Goal: Task Accomplishment & Management: Manage account settings

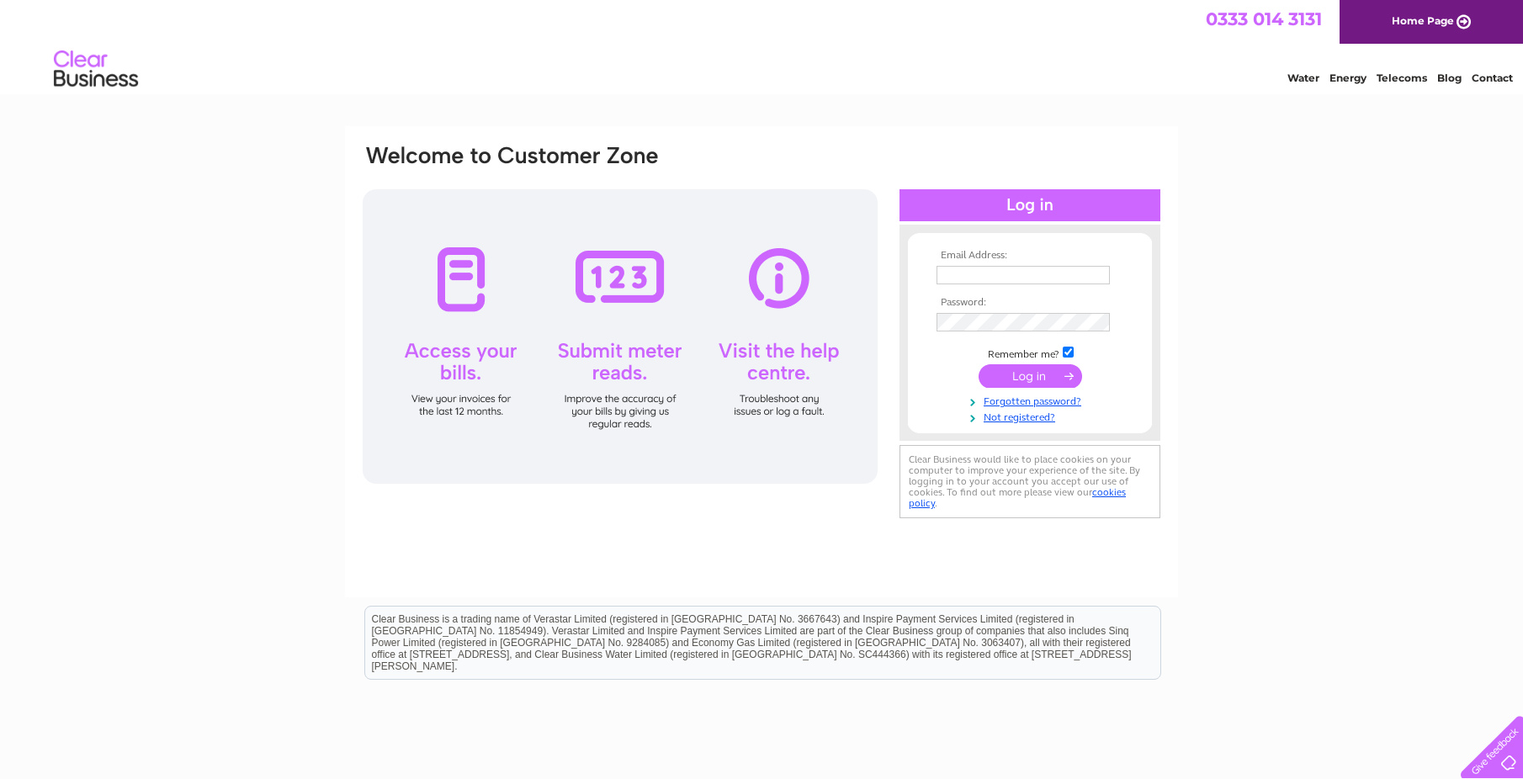
click at [994, 276] on input "text" at bounding box center [1022, 275] width 173 height 19
type input "finance@firestationcreative.co.uk"
click at [978, 366] on input "submit" at bounding box center [1029, 378] width 103 height 24
click at [1011, 368] on input "submit" at bounding box center [1029, 378] width 103 height 24
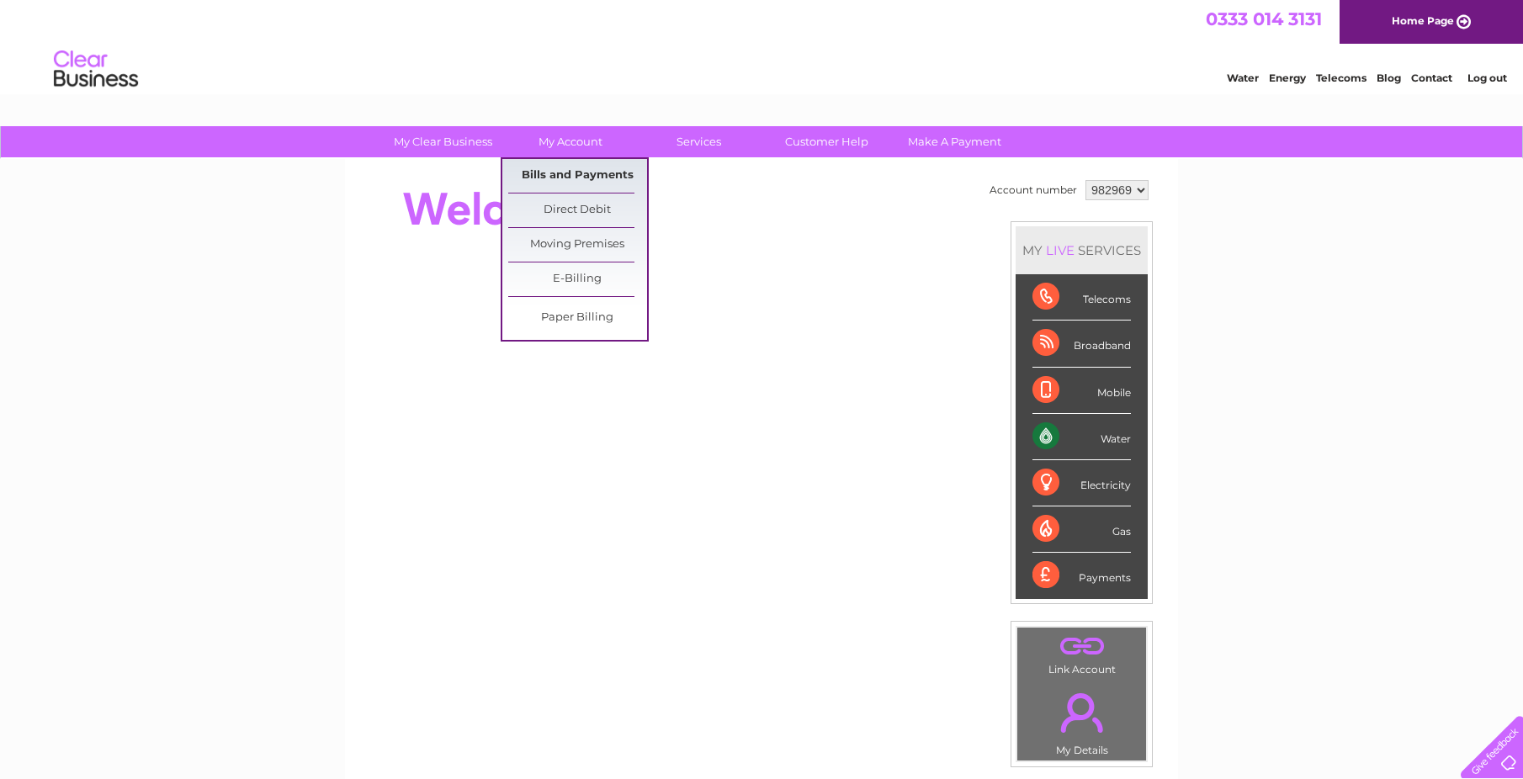
click at [590, 163] on link "Bills and Payments" at bounding box center [577, 176] width 139 height 34
click at [591, 174] on link "Bills and Payments" at bounding box center [577, 176] width 139 height 34
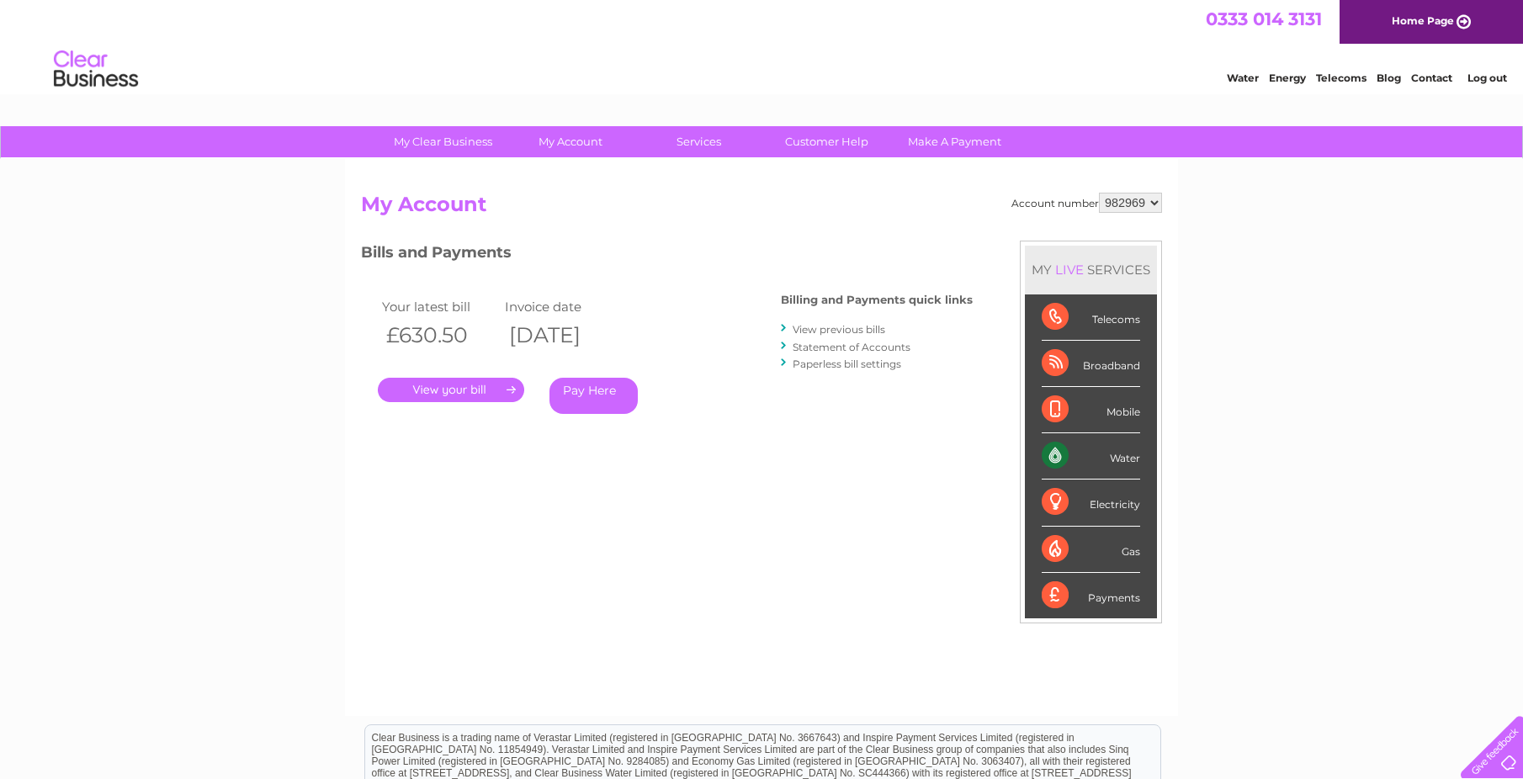
click at [474, 386] on link "." at bounding box center [451, 390] width 146 height 24
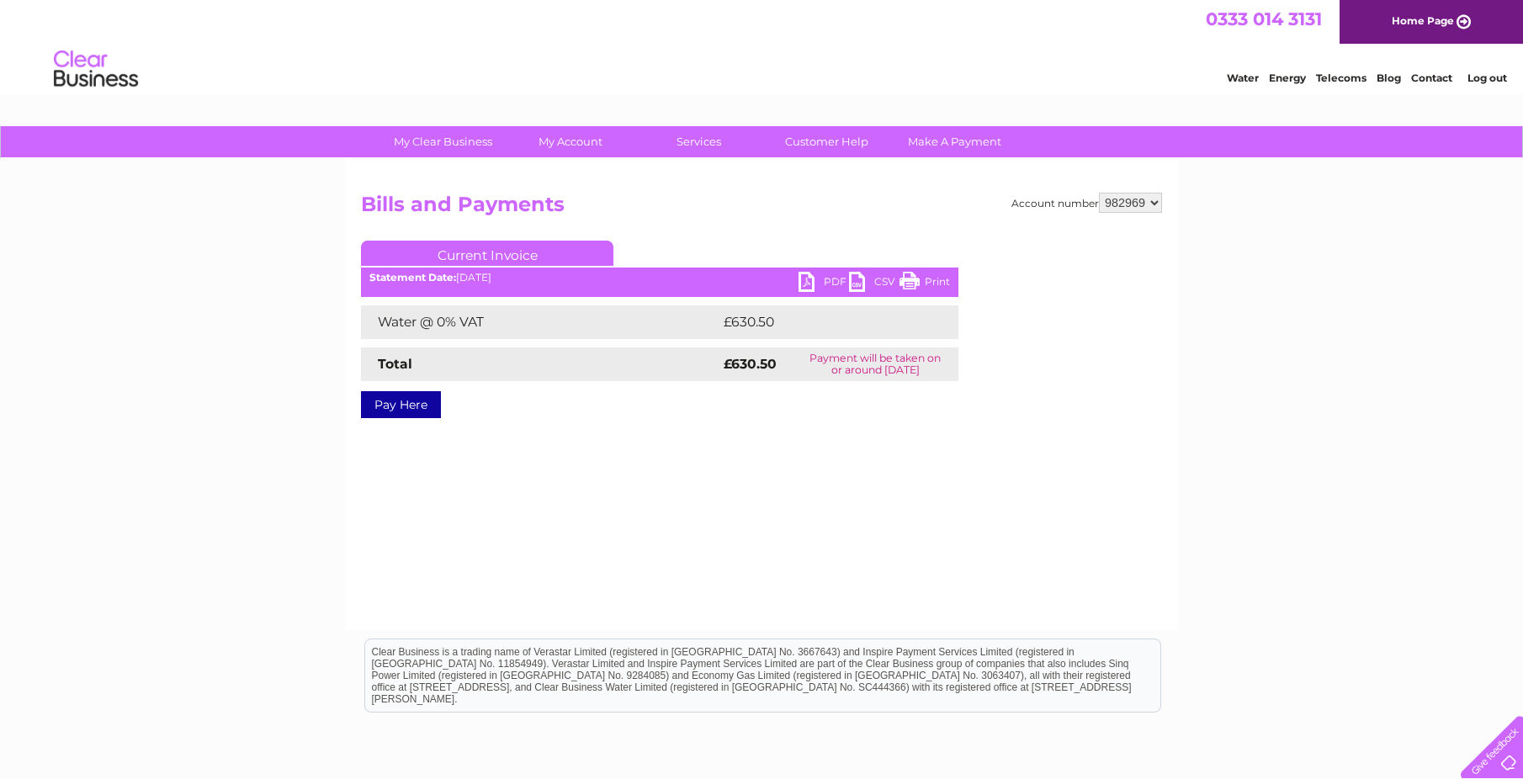
click at [800, 281] on link "PDF" at bounding box center [823, 284] width 50 height 24
click at [1484, 78] on link "Log out" at bounding box center [1487, 78] width 40 height 13
